Goal: Navigation & Orientation: Understand site structure

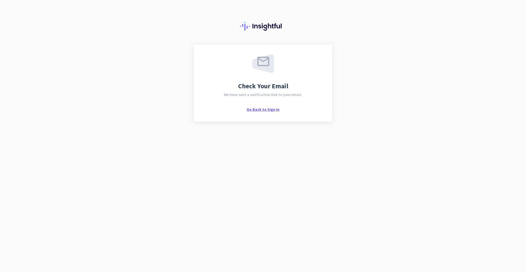
click at [270, 110] on span "Go Back to Sign In" at bounding box center [262, 109] width 33 height 5
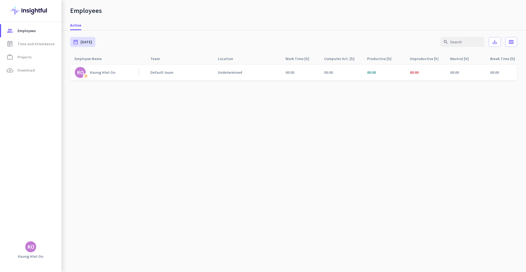
click at [232, 71] on div "Undetermined" at bounding box center [230, 72] width 24 height 5
click at [263, 75] on div "Undetermined" at bounding box center [243, 72] width 60 height 16
click at [424, 73] on div "00:00" at bounding box center [421, 72] width 33 height 16
click at [34, 44] on span "Time and Attendance" at bounding box center [36, 44] width 37 height 7
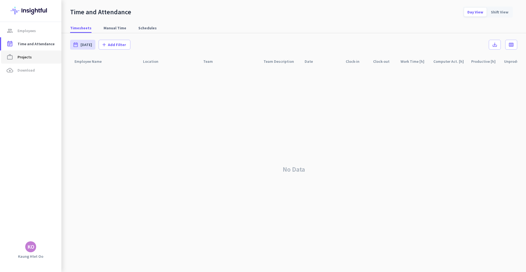
click at [25, 56] on span "Projects" at bounding box center [25, 57] width 14 height 7
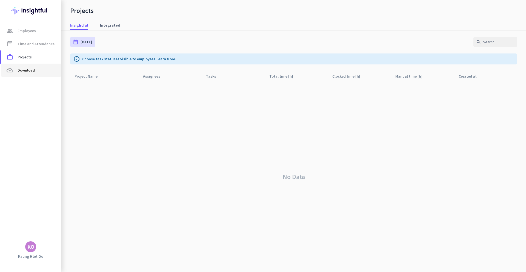
click at [29, 73] on span "Download" at bounding box center [26, 70] width 17 height 7
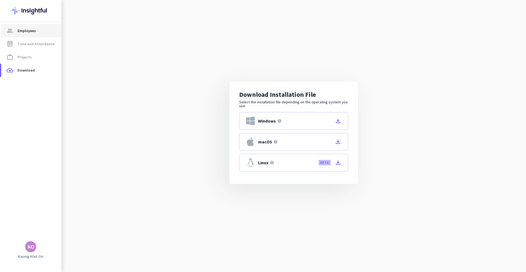
click at [27, 31] on span "Employees" at bounding box center [27, 30] width 18 height 7
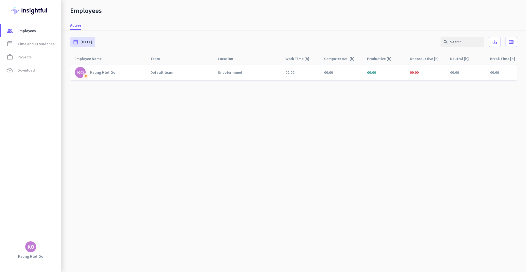
click at [31, 246] on div "KO" at bounding box center [30, 246] width 7 height 5
click at [68, 207] on span "Personal Settings" at bounding box center [59, 206] width 33 height 5
click at [512, 40] on icon "calendar_view_week" at bounding box center [510, 41] width 5 height 5
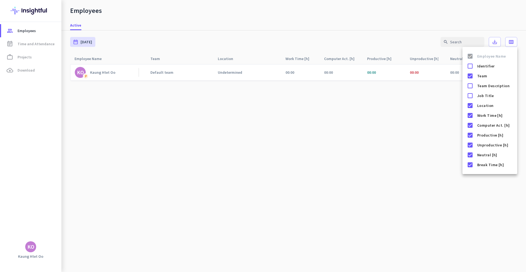
click at [374, 161] on div at bounding box center [263, 136] width 526 height 272
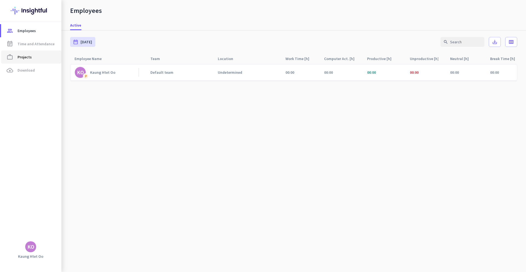
click at [33, 57] on span "work_outline Projects" at bounding box center [30, 57] width 51 height 7
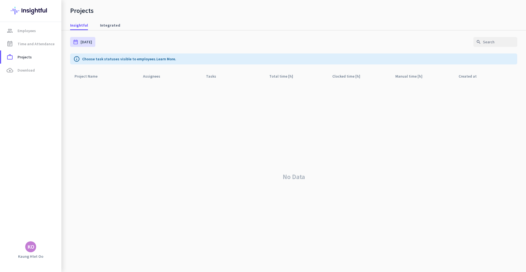
click at [314, 174] on div "No Data" at bounding box center [293, 176] width 447 height 190
click at [89, 79] on div "Project Name arrow_drop_up" at bounding box center [89, 76] width 30 height 8
click at [77, 60] on icon "info" at bounding box center [76, 59] width 7 height 7
click at [396, 102] on div "No Data" at bounding box center [293, 176] width 447 height 190
click at [486, 44] on input "text" at bounding box center [495, 42] width 44 height 10
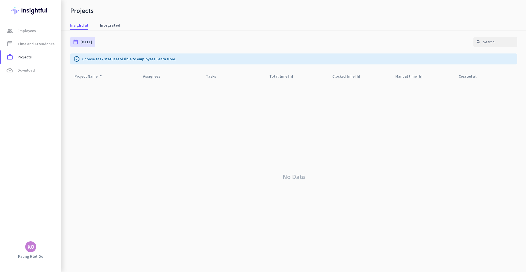
click at [471, 105] on div "No Data" at bounding box center [293, 176] width 447 height 190
click at [105, 23] on span "Integrated" at bounding box center [110, 24] width 20 height 5
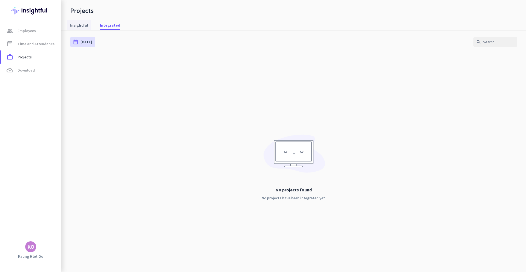
click at [82, 26] on span "Insightful" at bounding box center [79, 24] width 18 height 5
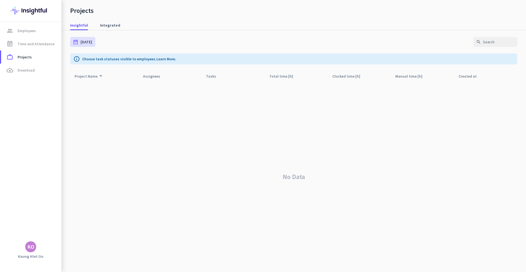
click at [288, 92] on div "No Data" at bounding box center [293, 176] width 447 height 190
click at [24, 73] on span "Download" at bounding box center [26, 70] width 17 height 7
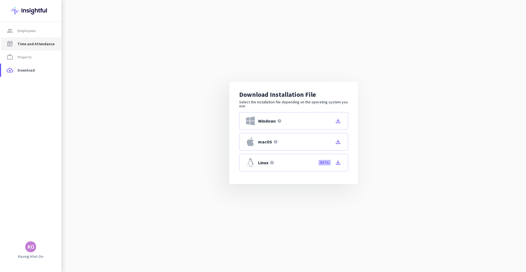
click at [34, 37] on link "event_note Time and Attendance" at bounding box center [31, 43] width 60 height 13
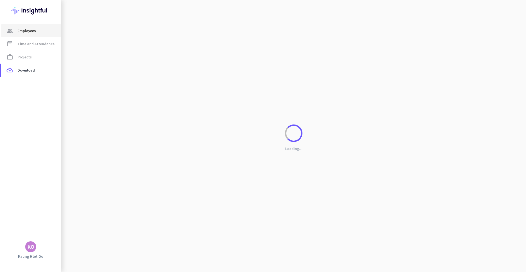
click at [33, 31] on span "Employees" at bounding box center [27, 30] width 18 height 7
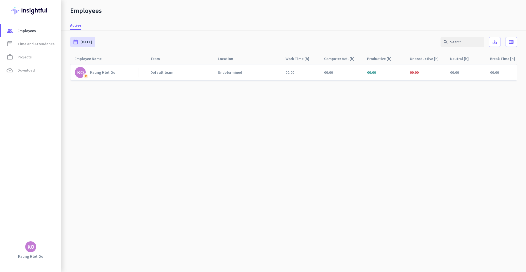
click at [249, 120] on cdk-virtual-scroll-viewport "KO P Kaung Htet Oo Default team Undetermined 00:00 00:00 00:00 00:00 00:00 00:00" at bounding box center [293, 168] width 447 height 208
